Goal: Task Accomplishment & Management: Use online tool/utility

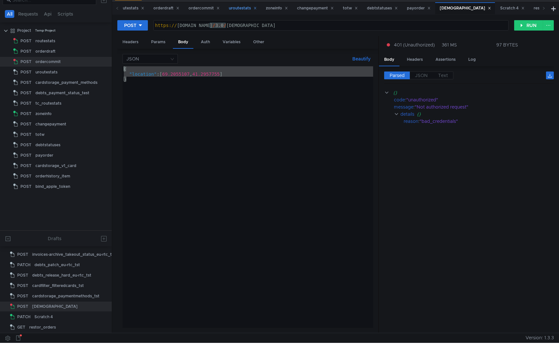
scroll to position [8, 0]
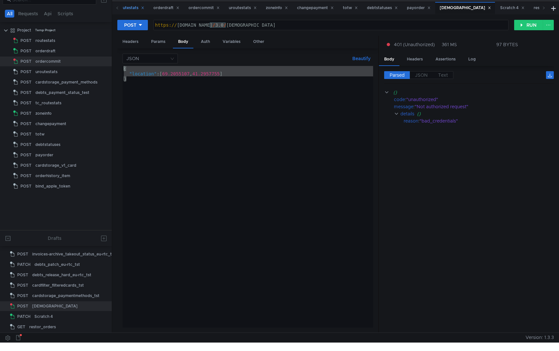
click at [128, 10] on div "routestats" at bounding box center [132, 8] width 26 height 7
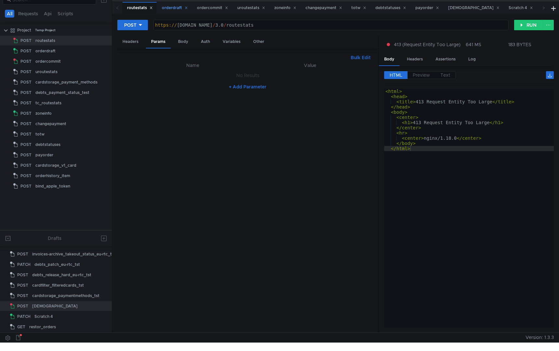
click at [172, 11] on div "orderdraft" at bounding box center [175, 8] width 26 height 7
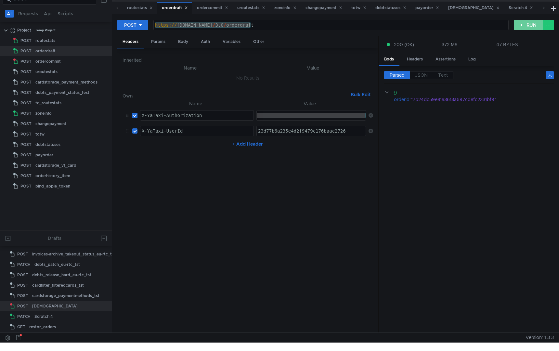
click at [527, 24] on button "RUN" at bounding box center [528, 25] width 29 height 10
click at [508, 7] on div "Scratch 4" at bounding box center [520, 8] width 24 height 7
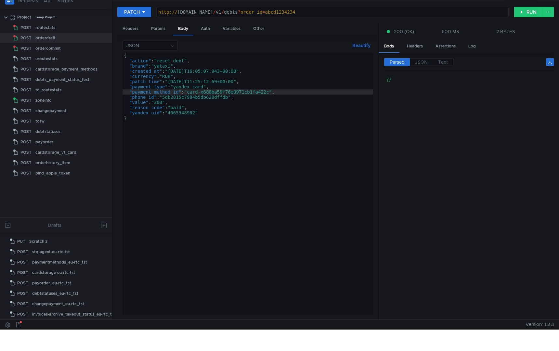
scroll to position [0, 0]
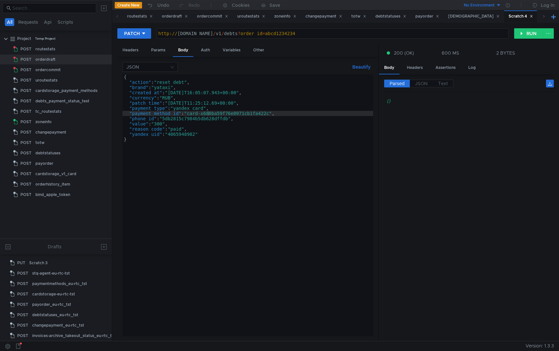
click at [553, 18] on button at bounding box center [553, 17] width 8 height 8
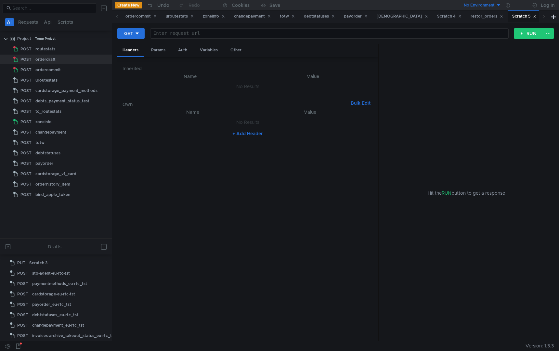
click at [169, 37] on div at bounding box center [329, 39] width 358 height 16
paste textarea "/4.0/sbp-token/v1/bind"
type textarea "/4.0/sbp-token/v1/bind"
click at [56, 330] on div "Scratch 5" at bounding box center [60, 335] width 62 height 10
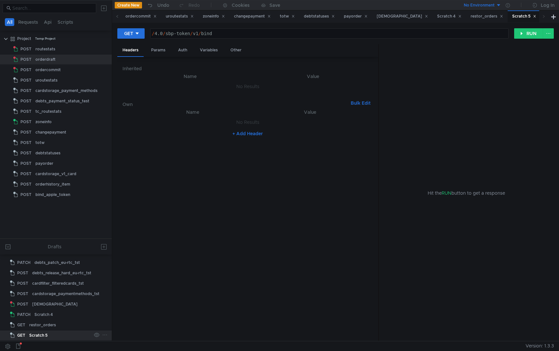
click at [102, 332] on icon at bounding box center [105, 335] width 6 height 6
click at [134, 276] on button "Rename" at bounding box center [126, 275] width 46 height 10
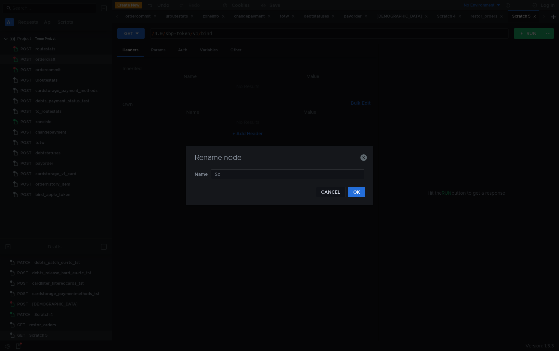
type input "S"
type input "payment-methods-bind"
click at [357, 193] on button "OK" at bounding box center [356, 192] width 17 height 10
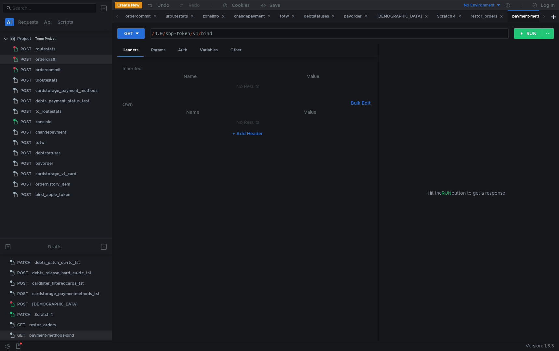
click at [224, 35] on div "/ 4.0 / sbp-token / v1 / bind" at bounding box center [329, 39] width 358 height 16
drag, startPoint x: 224, startPoint y: 33, endPoint x: 134, endPoint y: 33, distance: 90.3
click at [134, 33] on div "GET /4.0/sbp-token/v1/bind / 4.0 / sbp-token / v1 / bind הההההההההההההההההההההה…" at bounding box center [315, 33] width 397 height 11
paste textarea "payment-method"
type textarea "/4.0/payment-method/v1/bind"
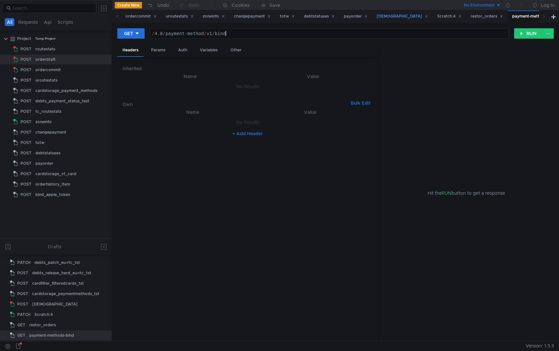
click at [398, 17] on div "[DEMOGRAPHIC_DATA]" at bounding box center [402, 16] width 51 height 7
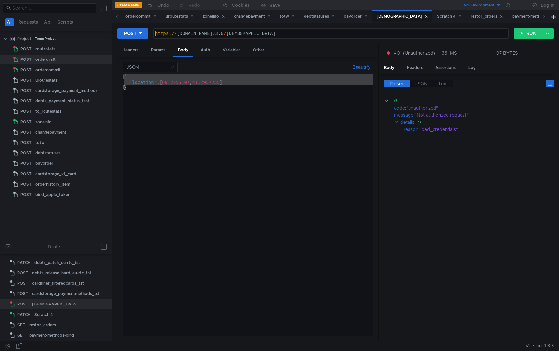
click at [155, 33] on div "https:// [DOMAIN_NAME] / 3.0 / paymentmethods" at bounding box center [331, 39] width 354 height 16
drag, startPoint x: 155, startPoint y: 33, endPoint x: 237, endPoint y: 34, distance: 82.2
click at [237, 34] on div "https:// [DOMAIN_NAME] / 3.0 / paymentmethods" at bounding box center [331, 39] width 354 height 16
click at [525, 16] on div "payment-methods-bind" at bounding box center [537, 16] width 51 height 7
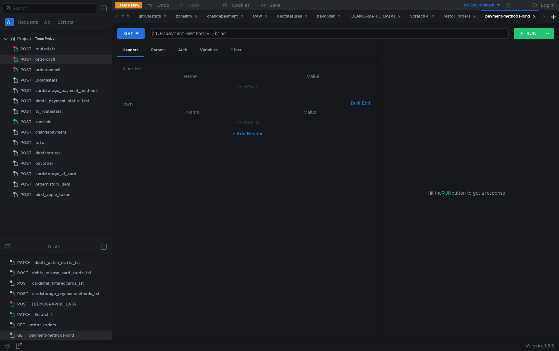
click at [152, 34] on div "/ 4.0 / payment-method / v1 / bind" at bounding box center [329, 39] width 358 height 16
paste textarea "[URL][DOMAIN_NAME]"
type textarea "[URL][DOMAIN_NAME]"
click at [524, 31] on button "RUN" at bounding box center [528, 33] width 29 height 10
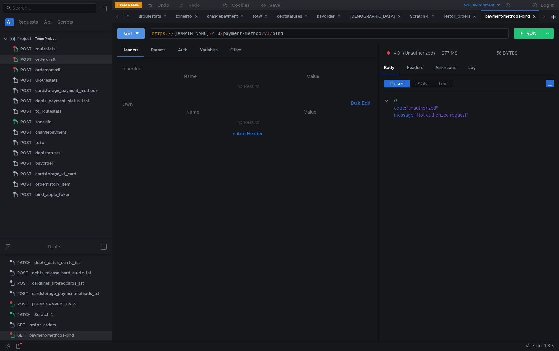
click at [137, 32] on icon at bounding box center [136, 33] width 3 height 2
click at [129, 59] on li "POST" at bounding box center [131, 57] width 28 height 10
click at [528, 35] on button "RUN" at bounding box center [528, 33] width 29 height 10
click at [369, 15] on div "[DEMOGRAPHIC_DATA]" at bounding box center [375, 16] width 51 height 7
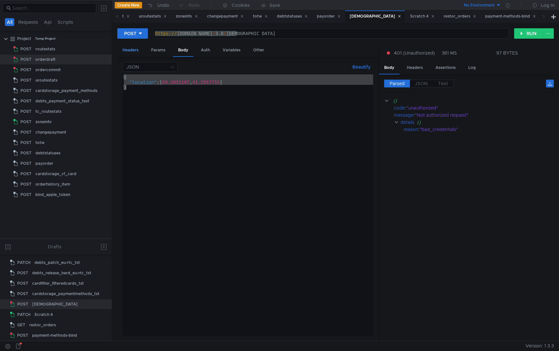
click at [126, 50] on div "Headers" at bounding box center [130, 50] width 26 height 12
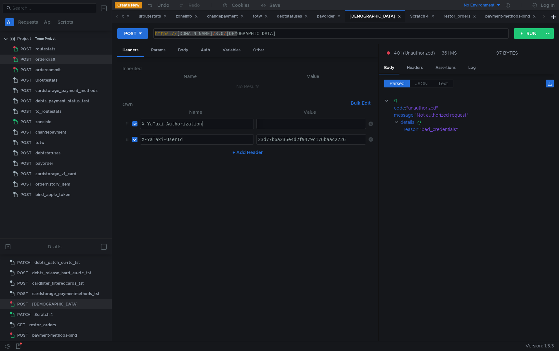
click at [202, 120] on div "X-YaTaxi-Authorization" at bounding box center [196, 124] width 113 height 10
click at [509, 16] on div "payment-methods-bind" at bounding box center [510, 16] width 51 height 7
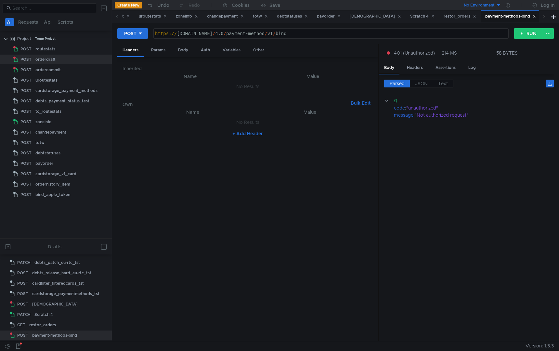
click at [248, 133] on button "+ Add Header" at bounding box center [248, 134] width 36 height 8
click at [189, 124] on div at bounding box center [196, 129] width 113 height 16
paste textarea "X-YaTaxi-Authorization"
type textarea "X-YaTaxi-Authorization"
click at [361, 18] on div "[DEMOGRAPHIC_DATA]" at bounding box center [375, 16] width 51 height 7
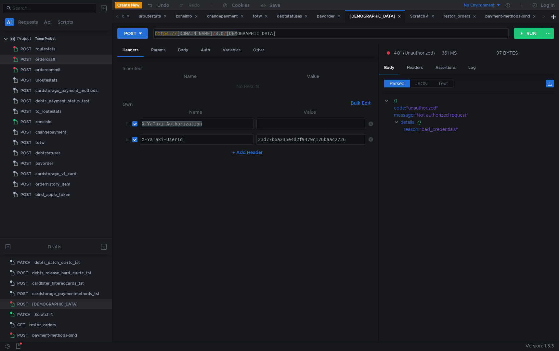
click at [176, 142] on div "X-YaTaxi-UserId" at bounding box center [196, 145] width 113 height 16
click at [518, 15] on div "payment-methods-bind" at bounding box center [510, 16] width 51 height 7
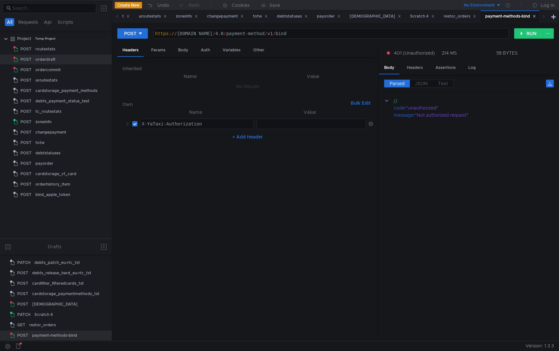
click at [243, 140] on button "+ Add Header" at bounding box center [248, 137] width 36 height 8
click at [207, 149] on div "+ Add Header" at bounding box center [247, 152] width 250 height 10
click at [208, 141] on div at bounding box center [196, 145] width 113 height 16
paste textarea "X-YaTaxi-UserId"
type textarea "X-YaTaxi-UserId"
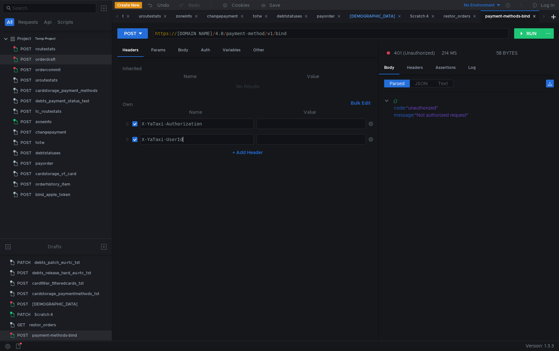
click at [374, 17] on div "[DEMOGRAPHIC_DATA]" at bounding box center [375, 16] width 51 height 7
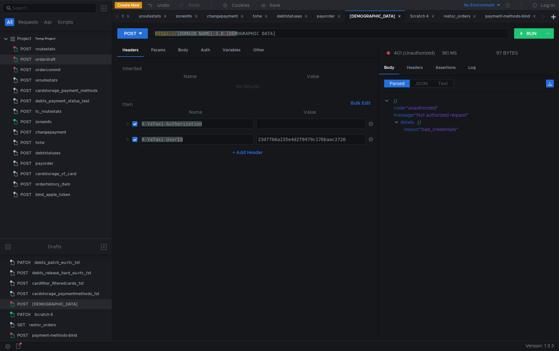
click at [291, 142] on div "23d77b6a235e4d2f9479c176baac2726" at bounding box center [312, 145] width 110 height 16
click at [509, 15] on div "payment-methods-bind" at bounding box center [510, 16] width 51 height 7
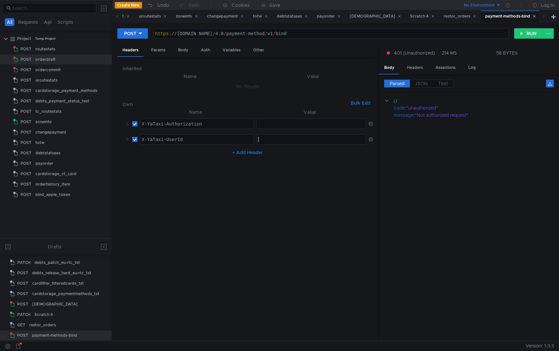
click at [299, 138] on div at bounding box center [312, 145] width 110 height 16
paste textarea "23d77b6a235e4d2f9479c176baac2726"
type textarea "23d77b6a235e4d2f9479c176baac2726"
click at [370, 19] on div "[DEMOGRAPHIC_DATA]" at bounding box center [375, 16] width 51 height 7
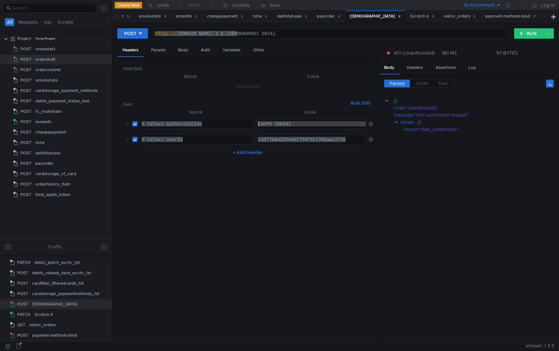
drag, startPoint x: 284, startPoint y: 123, endPoint x: 165, endPoint y: 123, distance: 118.9
click at [165, 123] on tr "X-YaTaxi-Authorization X-YaTaxi-Authorization ההההההההההההההההההההההההההההההההה…" at bounding box center [247, 124] width 250 height 16
drag, startPoint x: 276, startPoint y: 124, endPoint x: 238, endPoint y: 124, distance: 38.0
click at [238, 124] on tr "X-YaTaxi-Authorization X-YaTaxi-Authorization ההההההההההההההההההההההההההההההההה…" at bounding box center [247, 124] width 250 height 16
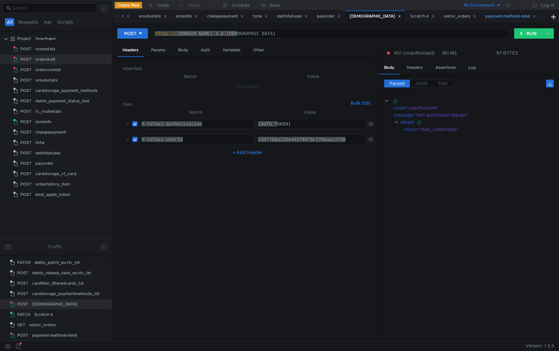
click at [519, 17] on div "payment-methods-bind" at bounding box center [510, 16] width 51 height 7
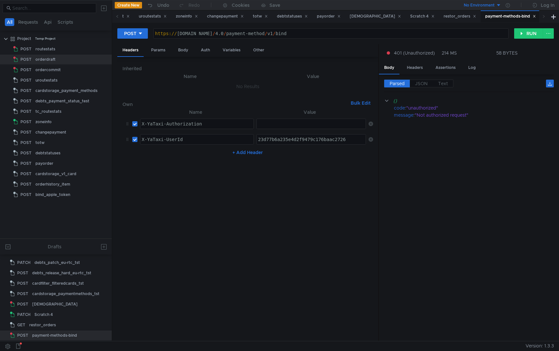
click at [283, 122] on div at bounding box center [312, 129] width 110 height 16
paste textarea "Bearer"
click at [301, 125] on div "Bearer" at bounding box center [312, 129] width 110 height 16
paste textarea "2.4065948982.2177.1757666261.1757579861193.2.0.11205945.UfFlRUPhmr5T9G80.3RxoR8…"
type textarea "[AUTH_TOKEN]"
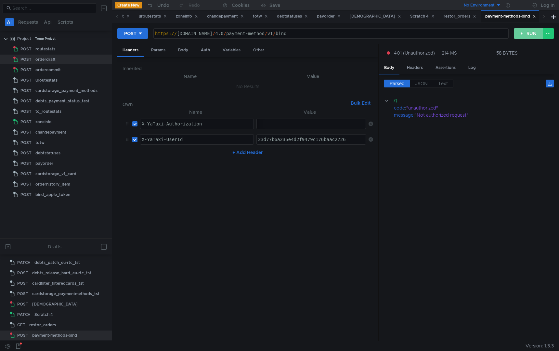
click at [527, 32] on button "RUN" at bounding box center [528, 33] width 29 height 10
click at [184, 48] on div "Body" at bounding box center [183, 50] width 20 height 12
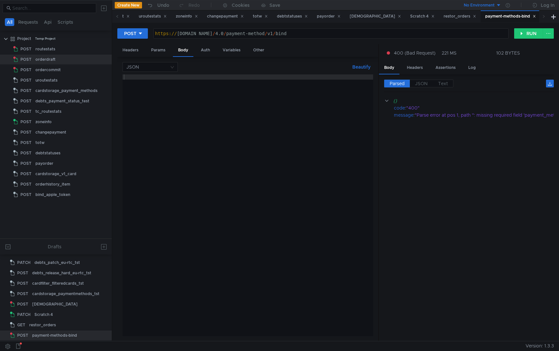
click at [187, 81] on div at bounding box center [247, 210] width 250 height 272
type textarea "{"
click at [173, 82] on div "{ }" at bounding box center [247, 210] width 250 height 272
paste textarea "payment_method_type"
click at [173, 82] on div "{ payment_method_type }" at bounding box center [247, 210] width 250 height 272
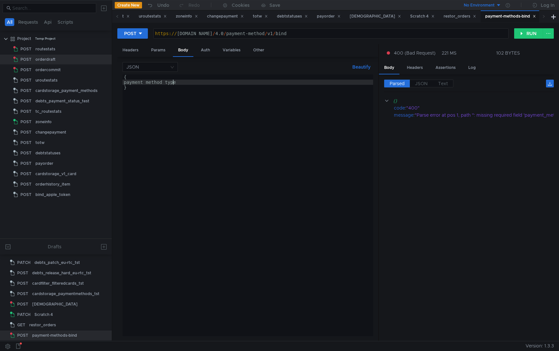
click at [173, 82] on div "{ payment_method_type }" at bounding box center [247, 210] width 250 height 272
click at [197, 82] on div "{ "payment_method_type" }" at bounding box center [247, 210] width 250 height 272
click at [248, 83] on div "{ "payment_method_type" : "mbank_account" }" at bounding box center [247, 210] width 250 height 272
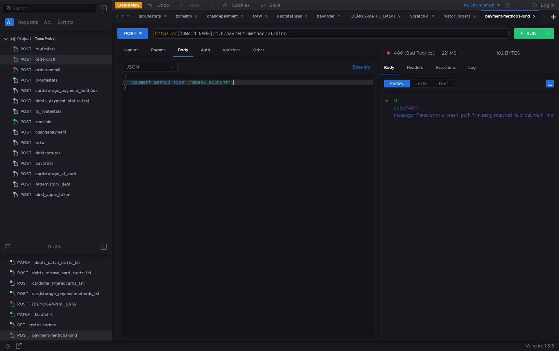
type textarea ""payment_method_type": "mbank_account","
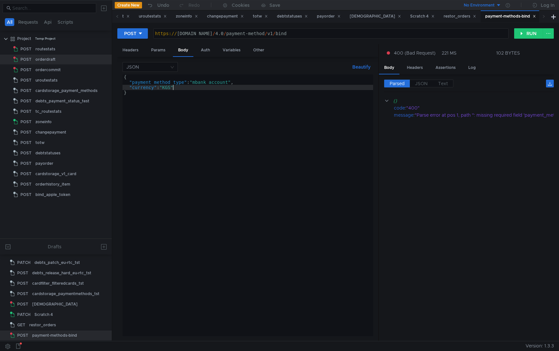
scroll to position [0, 3]
type textarea ""currency": "KGS"
click at [526, 38] on button "RUN" at bounding box center [528, 33] width 29 height 10
click at [126, 45] on div "Headers" at bounding box center [130, 50] width 26 height 12
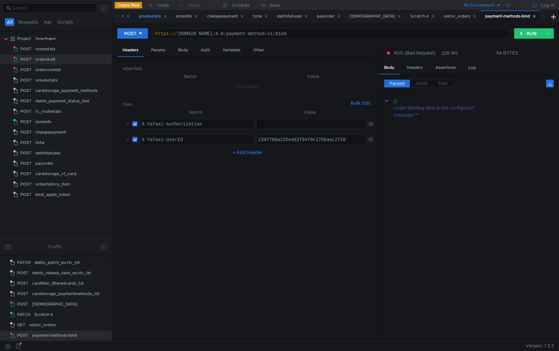
click at [152, 18] on div "uroutestats" at bounding box center [153, 16] width 28 height 7
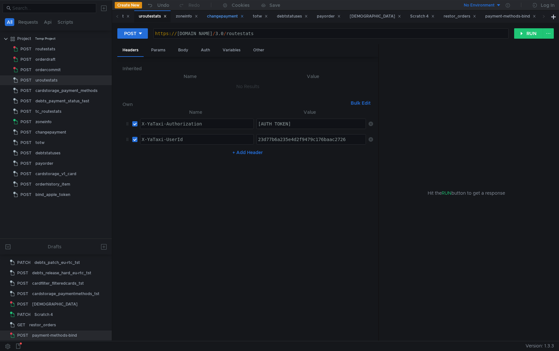
click at [230, 14] on div "changepayment" at bounding box center [225, 16] width 37 height 7
click at [179, 18] on div "zoneinfo" at bounding box center [187, 16] width 22 height 7
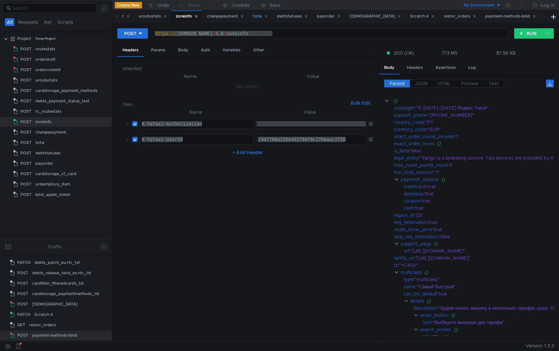
click at [264, 18] on div "totw" at bounding box center [260, 16] width 15 height 7
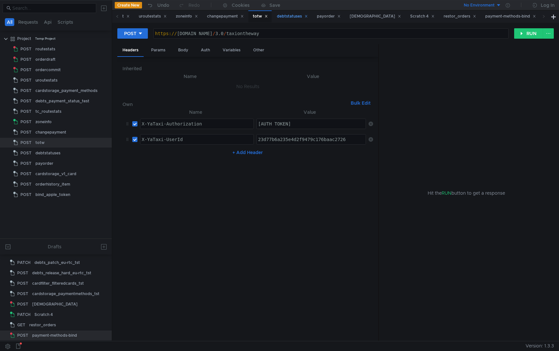
click at [302, 20] on div "debtstatuses" at bounding box center [291, 16] width 39 height 12
click at [330, 17] on div "payorder" at bounding box center [329, 16] width 24 height 7
click at [373, 18] on div "[DEMOGRAPHIC_DATA]" at bounding box center [375, 16] width 51 height 7
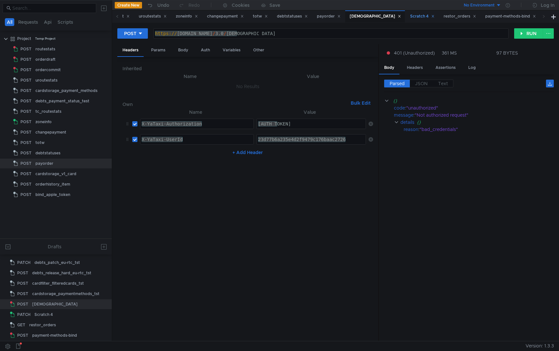
click at [414, 17] on div "Scratch 4" at bounding box center [422, 16] width 24 height 7
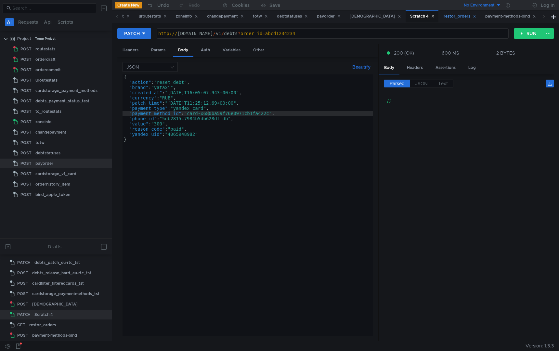
click at [448, 17] on div "restor_orders" at bounding box center [459, 16] width 32 height 7
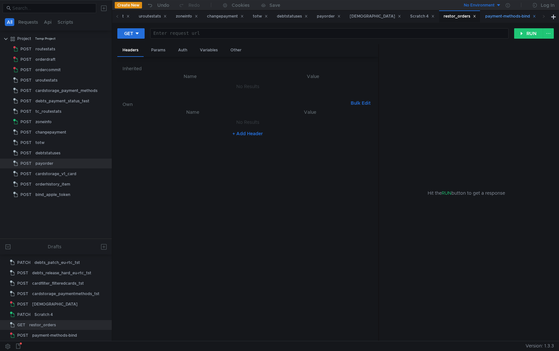
click at [496, 15] on div "payment-methods-bind" at bounding box center [510, 16] width 51 height 7
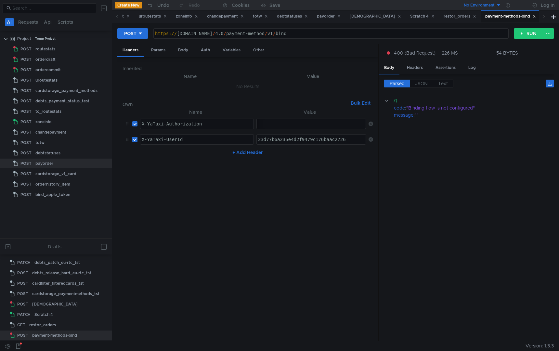
click at [245, 152] on button "+ Add Header" at bounding box center [248, 152] width 36 height 8
click at [177, 156] on div at bounding box center [196, 160] width 113 height 16
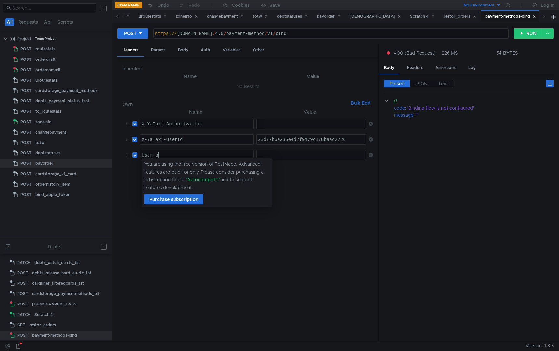
scroll to position [0, 1]
click at [289, 183] on nz-table "Name Value X-YaTaxi-Authorization X-YaTaxi-Authorization הההההההההההההההההההההה…" at bounding box center [247, 222] width 250 height 228
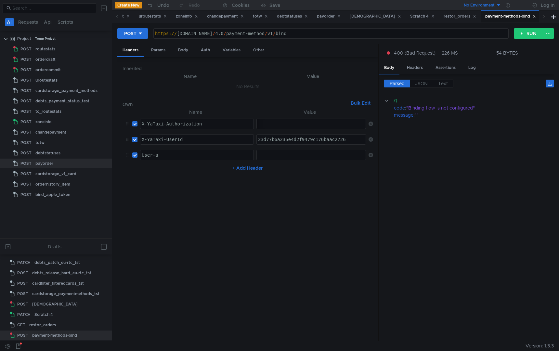
click at [181, 156] on div "User-a" at bounding box center [196, 160] width 113 height 16
type textarea "User-Agent"
click at [289, 155] on div at bounding box center [312, 160] width 110 height 16
paste textarea "yandex-taxi/5.43.0.250543 Android/15 (Nothing; A063)"
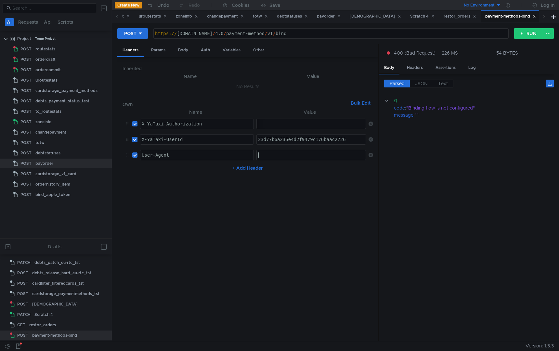
type textarea "yandex-taxi/5.43.0.250543 Android/15 (Nothing; A063)"
click at [531, 36] on button "RUN" at bounding box center [528, 33] width 29 height 10
click at [195, 176] on nz-table "Name Value X-YaTaxi-Authorization X-YaTaxi-Authorization הההההההההההההההההההההה…" at bounding box center [247, 222] width 250 height 228
click at [187, 151] on div "User-Agent" at bounding box center [196, 155] width 113 height 10
click at [182, 52] on div "Body" at bounding box center [183, 50] width 20 height 12
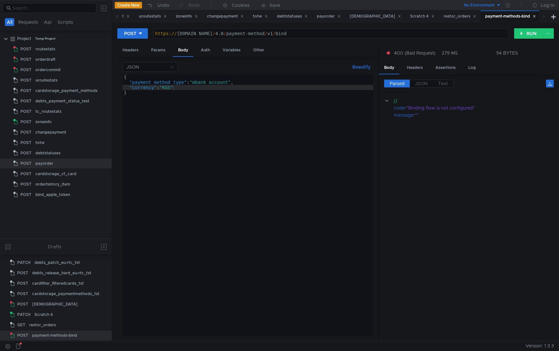
click at [203, 83] on div "{ "payment_method_type" : "mbank_account" , "currency" : "KGS" }" at bounding box center [247, 210] width 250 height 272
click at [216, 87] on div "{ "payment_method_type" : "mbank_account" , "currency" : "KGS" }" at bounding box center [247, 210] width 250 height 272
paste textarea "]"
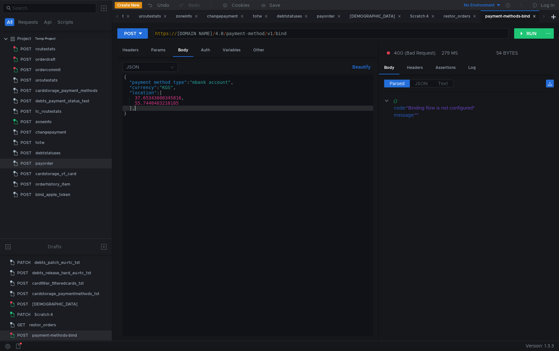
scroll to position [0, 0]
type textarea "]"
click at [529, 33] on button "RUN" at bounding box center [528, 33] width 29 height 10
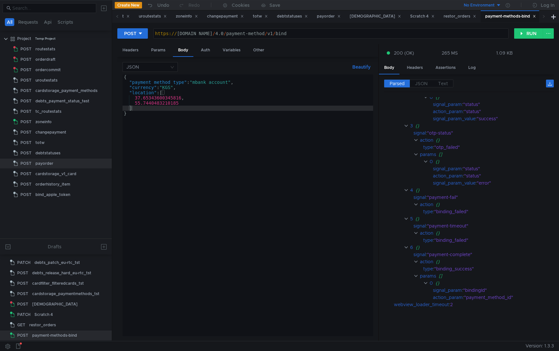
scroll to position [0, 0]
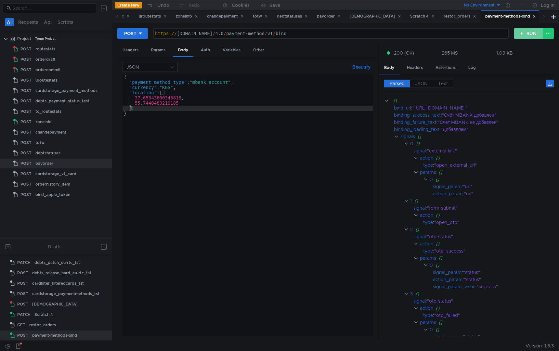
click at [532, 32] on button "RUN" at bounding box center [528, 33] width 29 height 10
